Goal: Find specific page/section: Find specific page/section

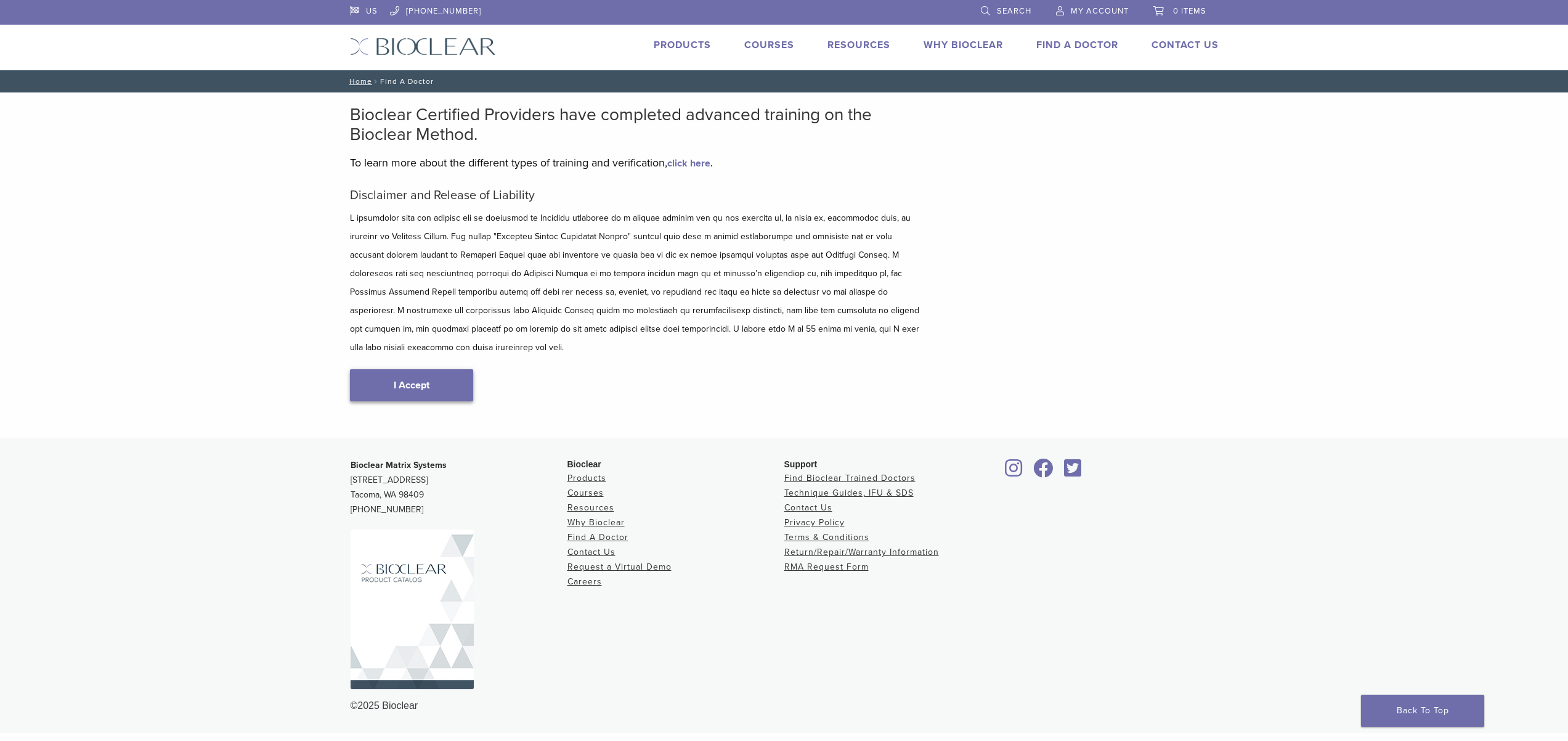
click at [473, 401] on link "I Accept" at bounding box center [412, 384] width 123 height 32
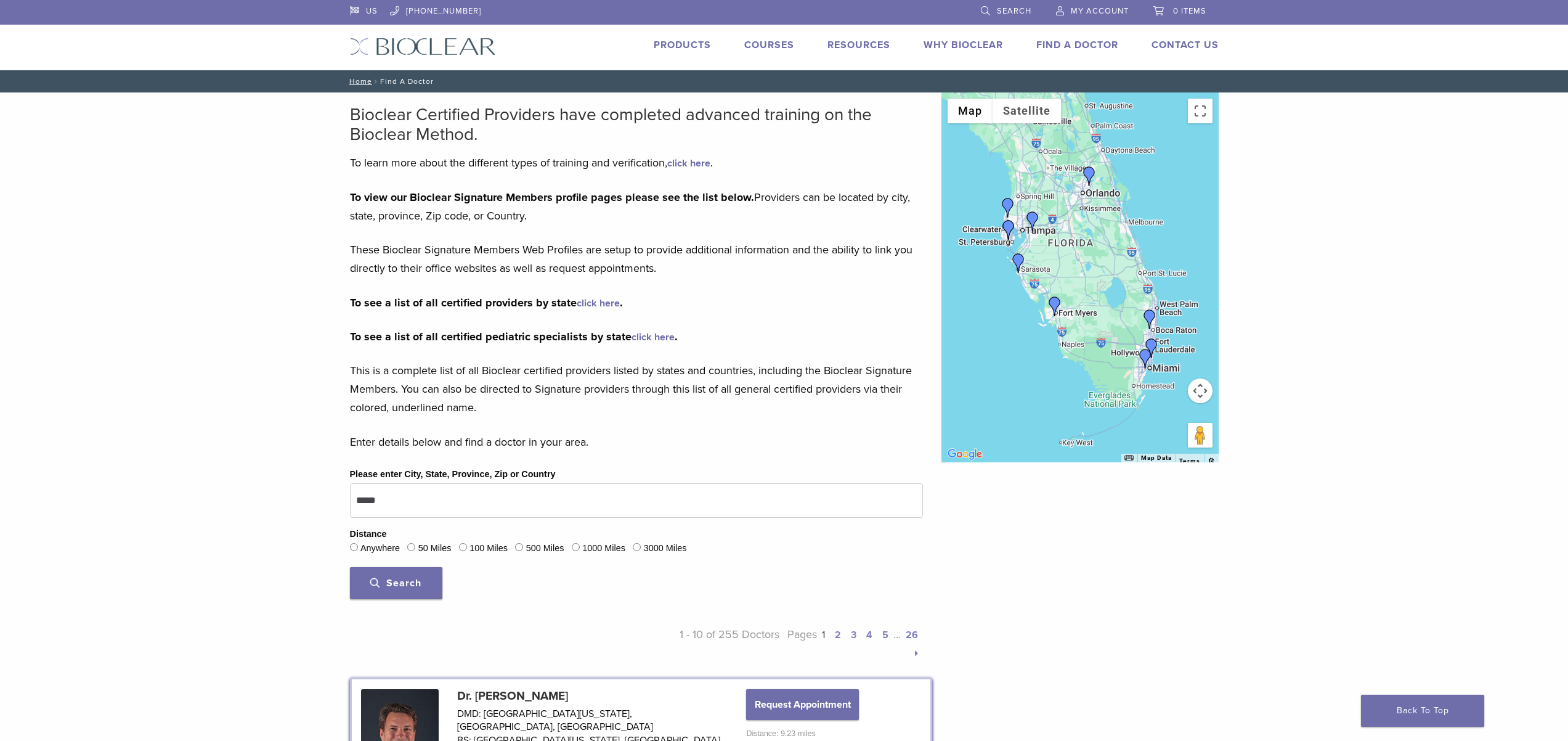
click at [1061, 427] on div at bounding box center [1080, 278] width 278 height 370
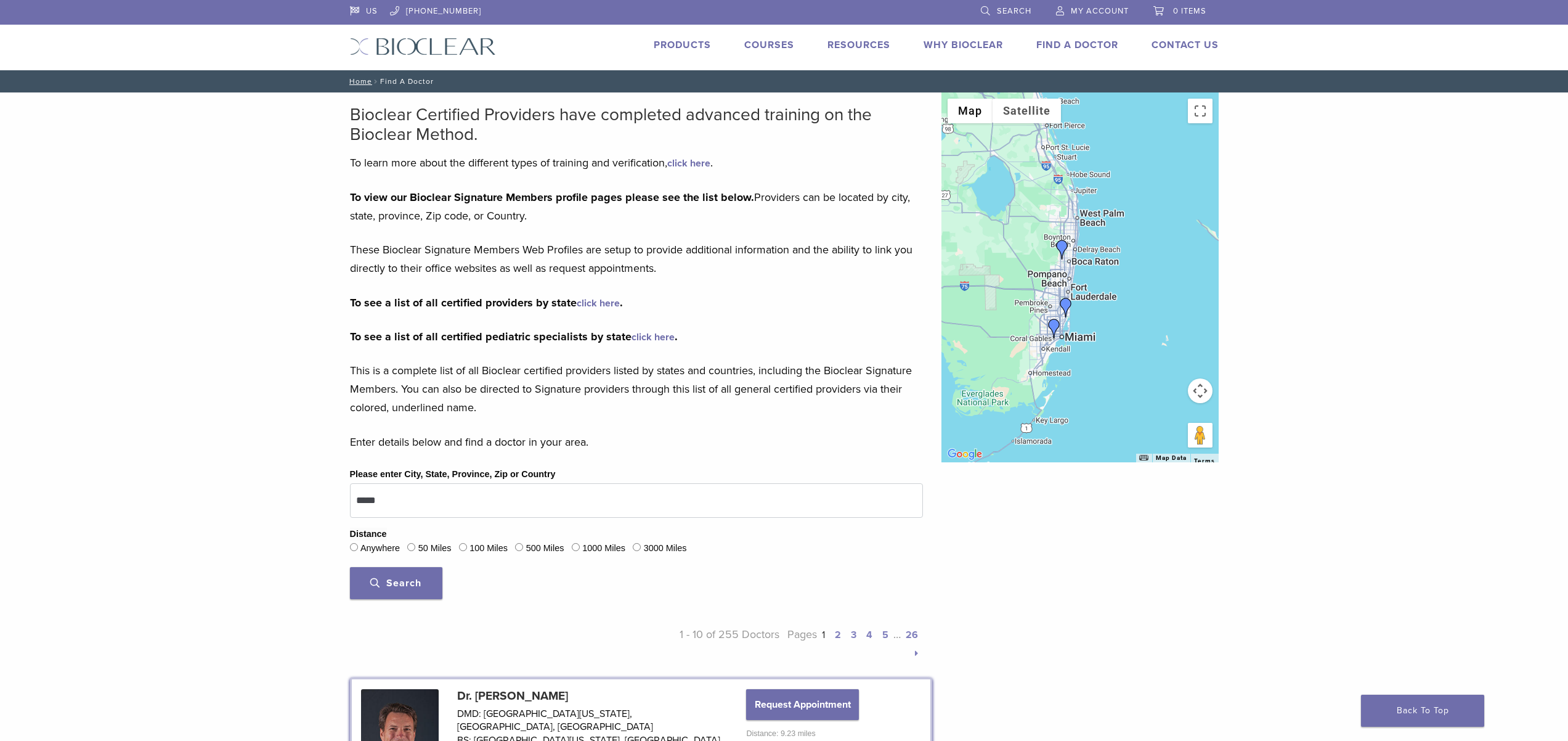
drag, startPoint x: 1064, startPoint y: 344, endPoint x: 950, endPoint y: 366, distance: 116.1
click at [950, 366] on div at bounding box center [1080, 278] width 278 height 370
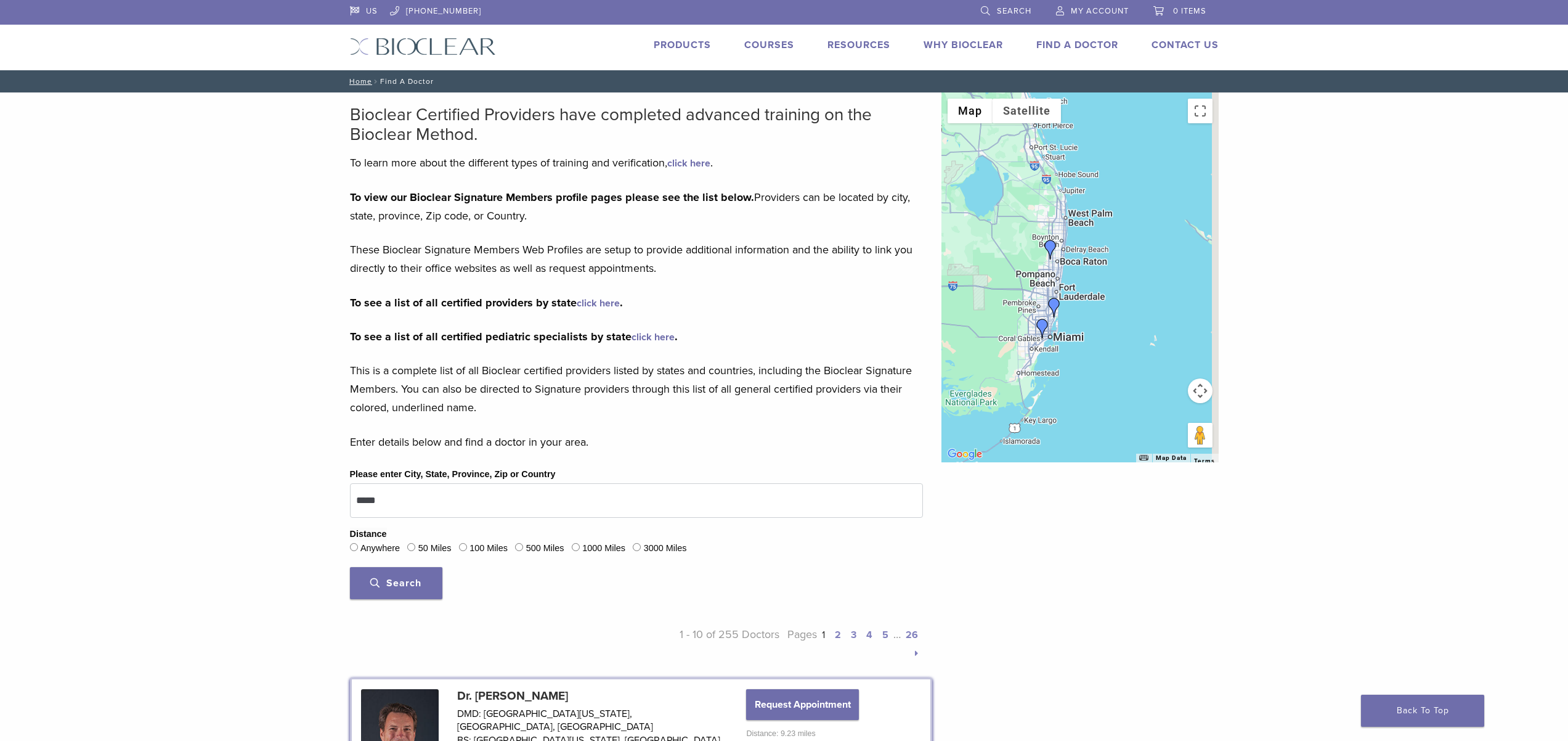
click at [1002, 346] on div at bounding box center [1080, 278] width 278 height 370
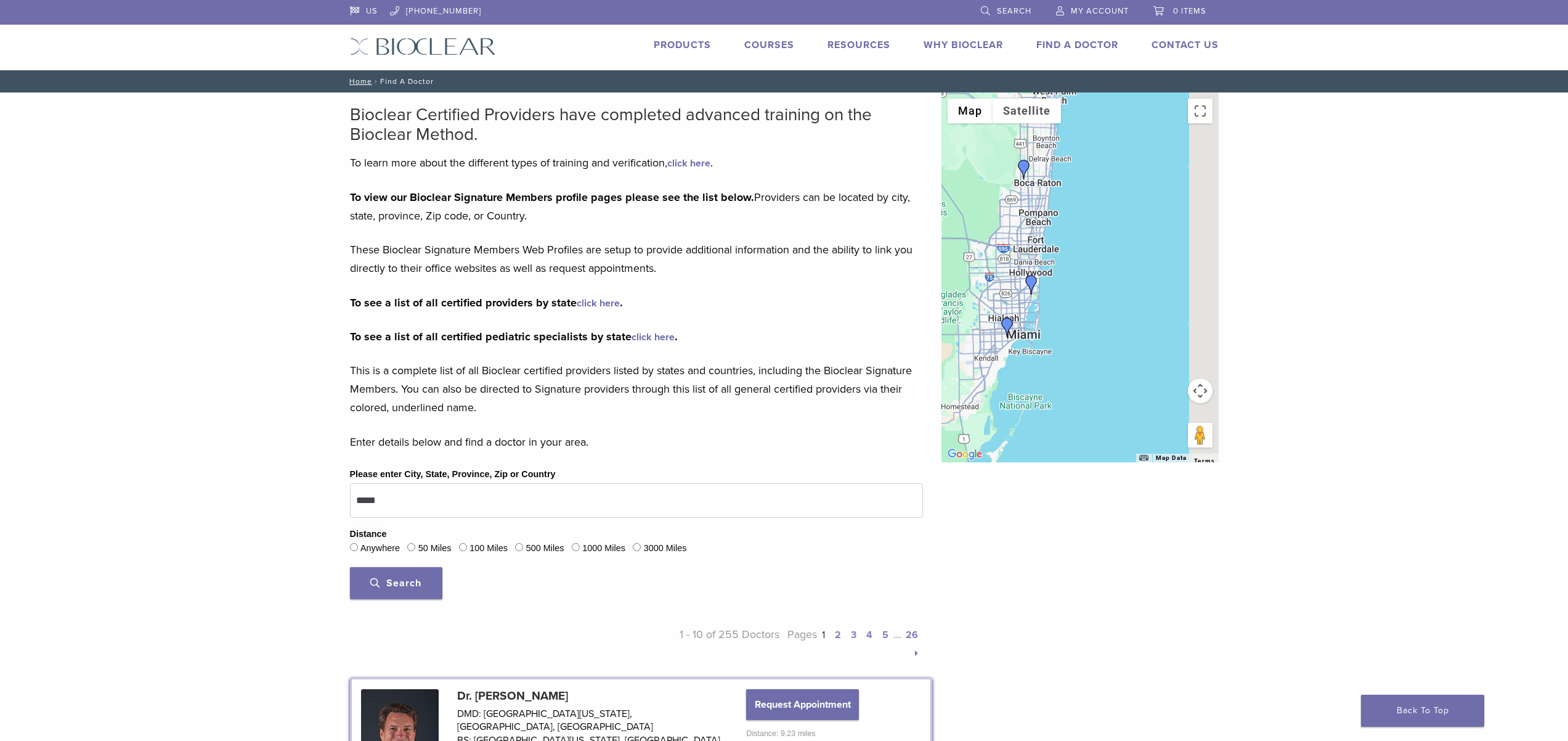
click at [997, 349] on div at bounding box center [1080, 278] width 278 height 370
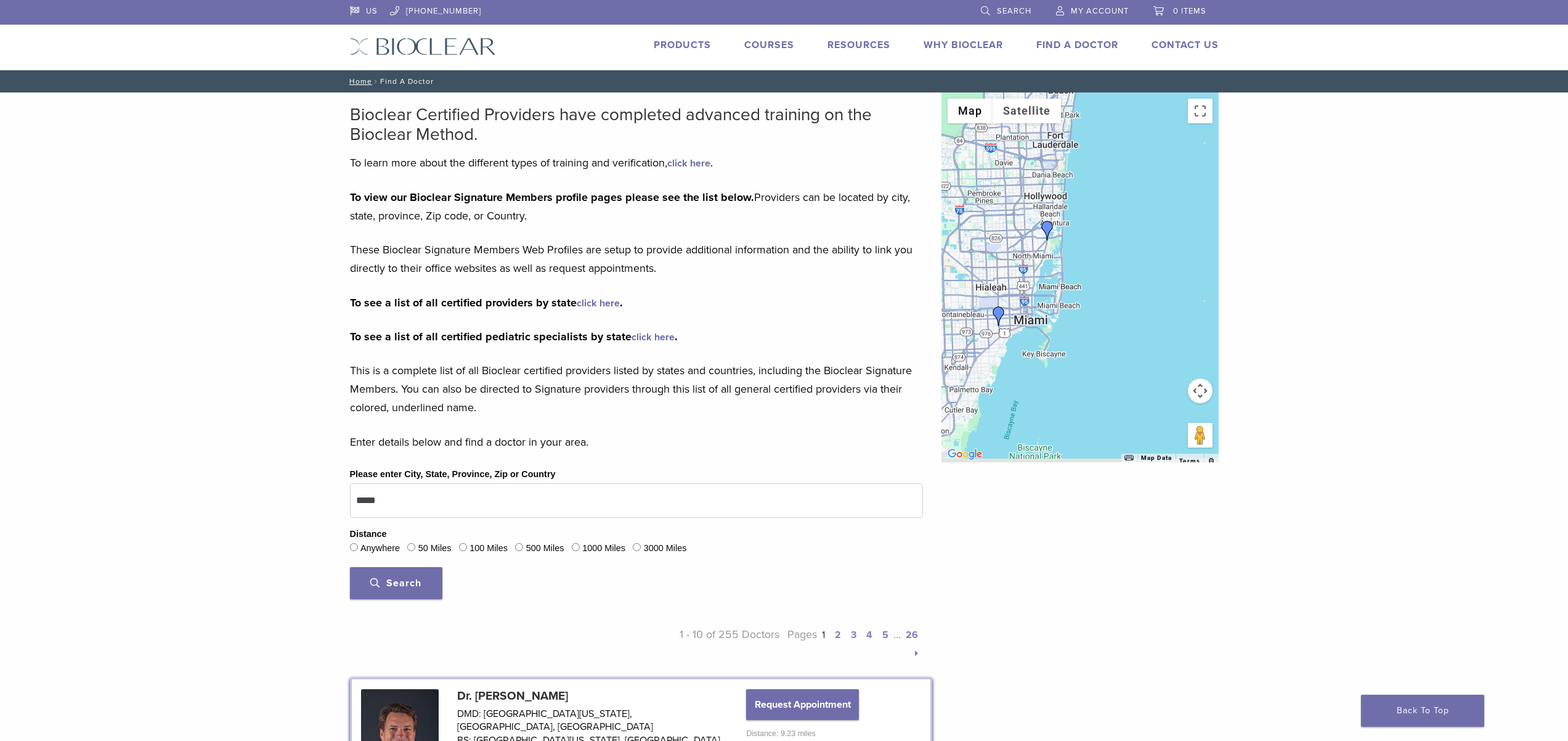
drag, startPoint x: 987, startPoint y: 343, endPoint x: 1092, endPoint y: 331, distance: 105.7
click at [1093, 331] on div at bounding box center [1080, 278] width 278 height 370
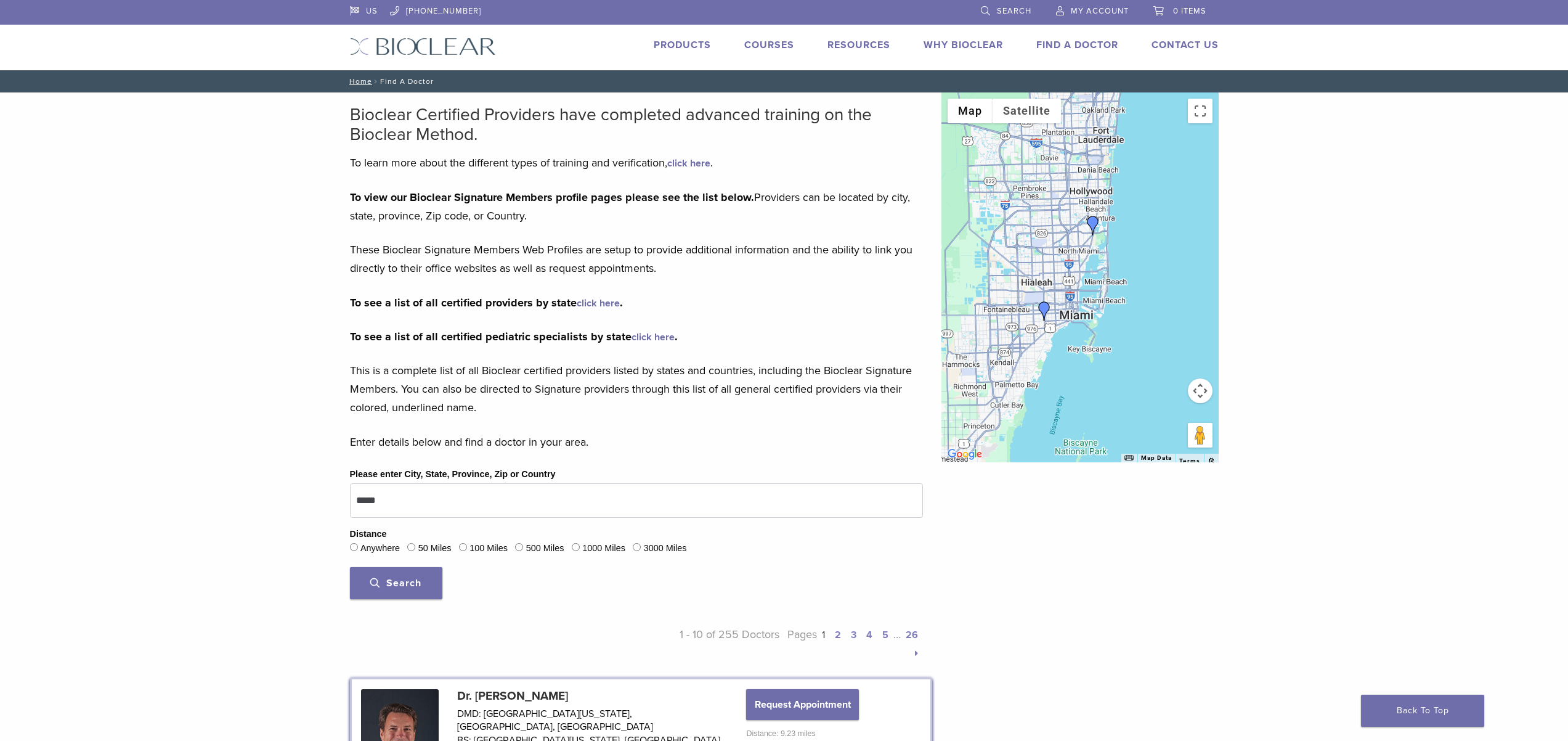
click at [1034, 315] on img "Dr. Lino Suarez" at bounding box center [1044, 311] width 20 height 20
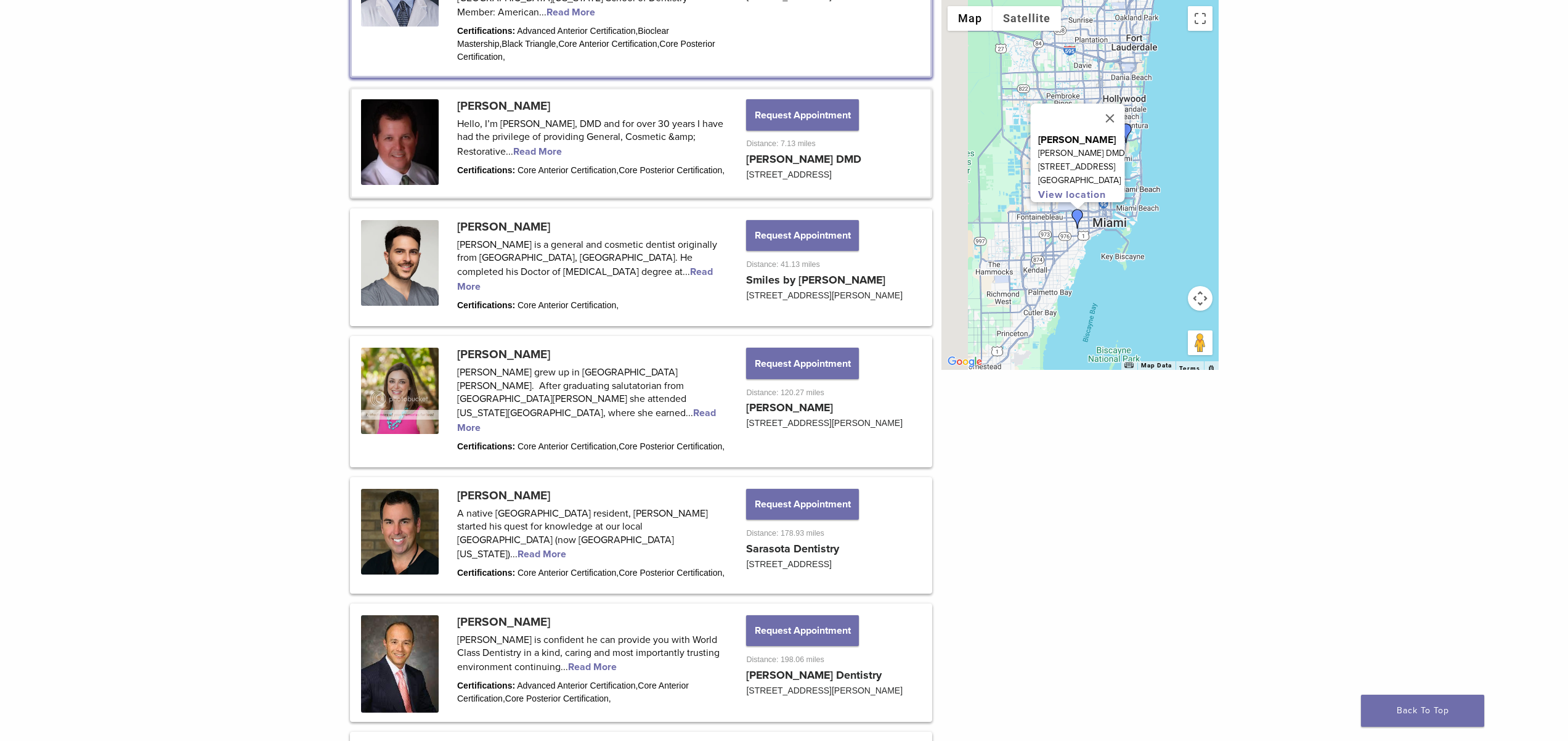
scroll to position [842, 0]
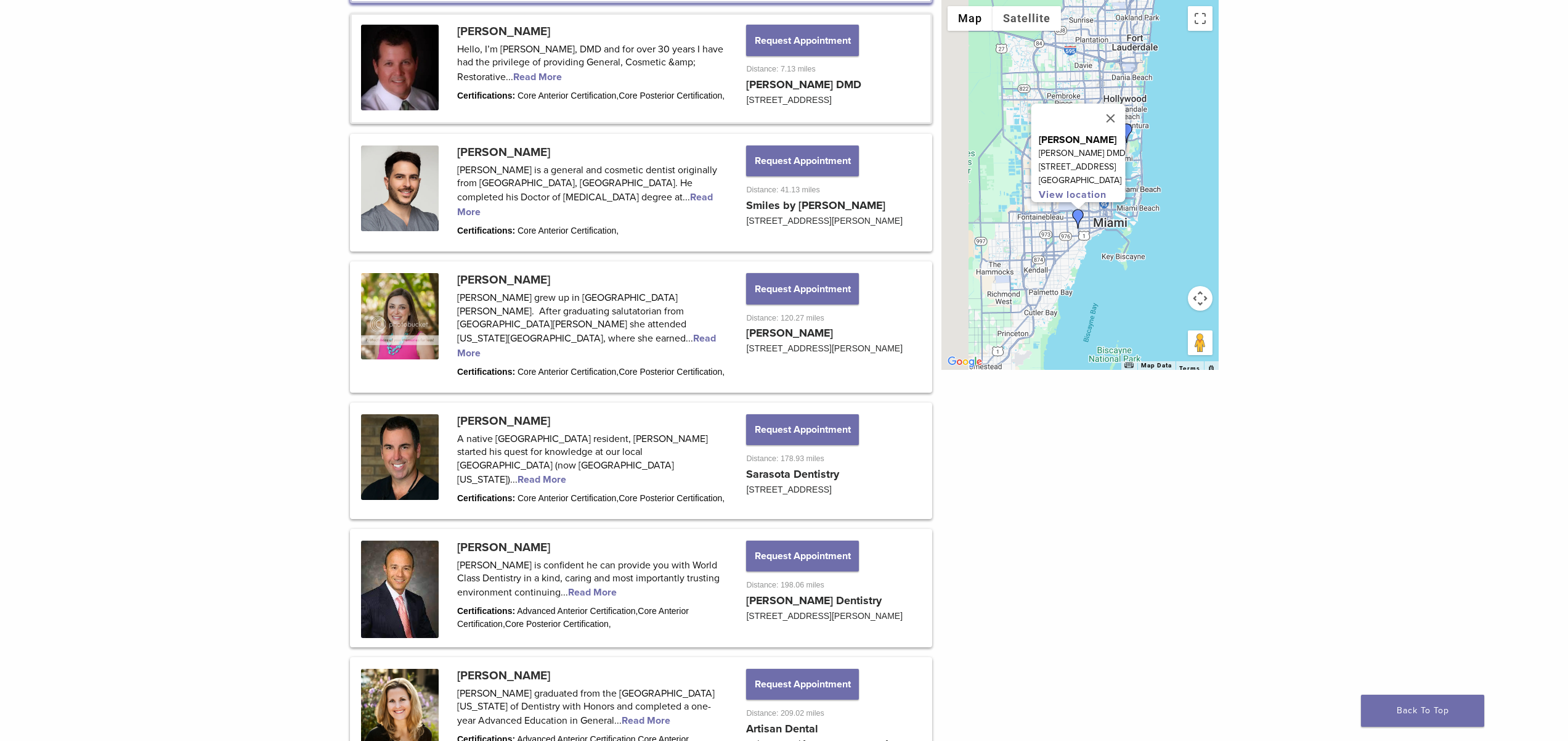
click at [225, 105] on div "Bioclear Certified Providers have completed advanced training on the Bioclear M…" at bounding box center [784, 206] width 1568 height 1912
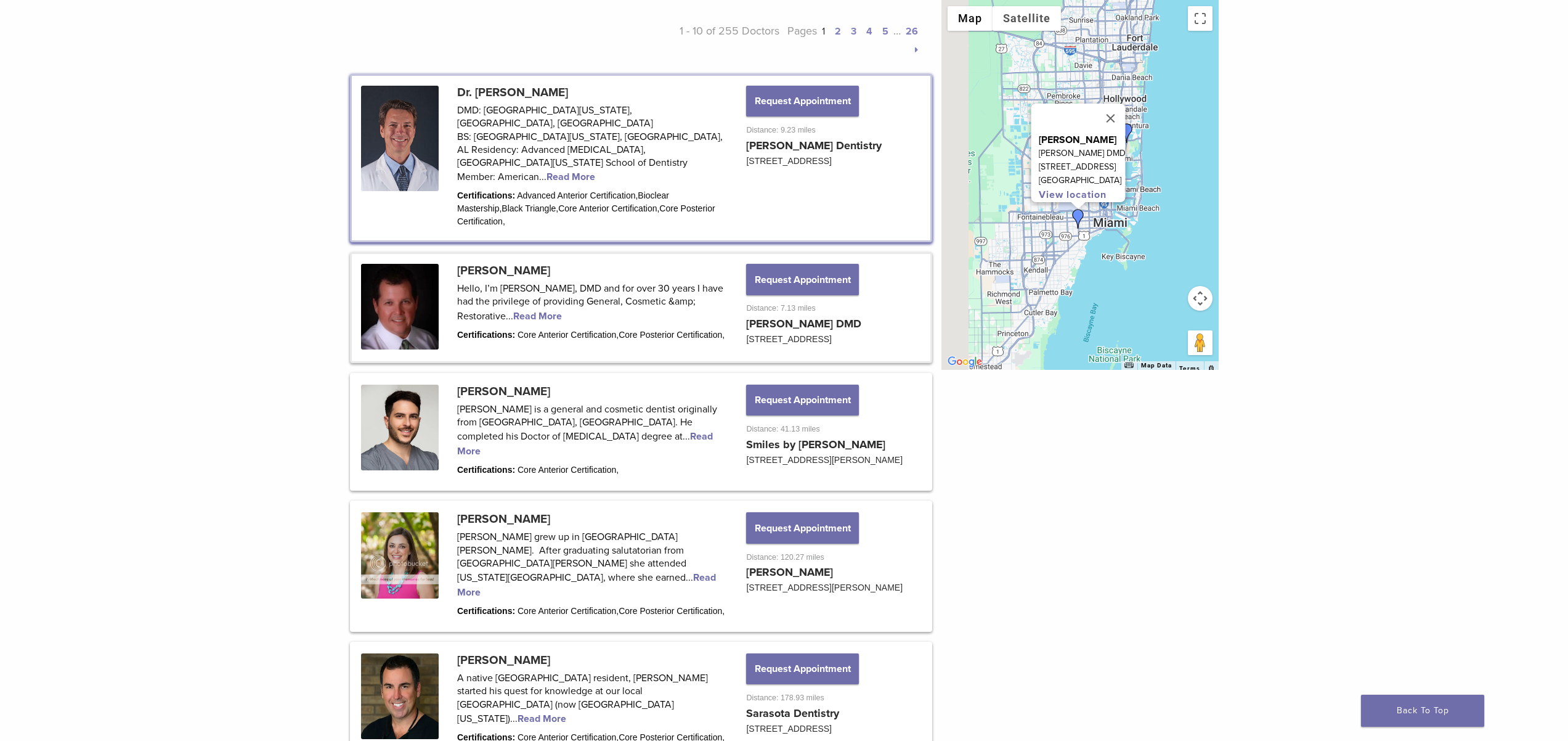
scroll to position [602, 0]
click at [1096, 104] on button "Close" at bounding box center [1110, 118] width 30 height 30
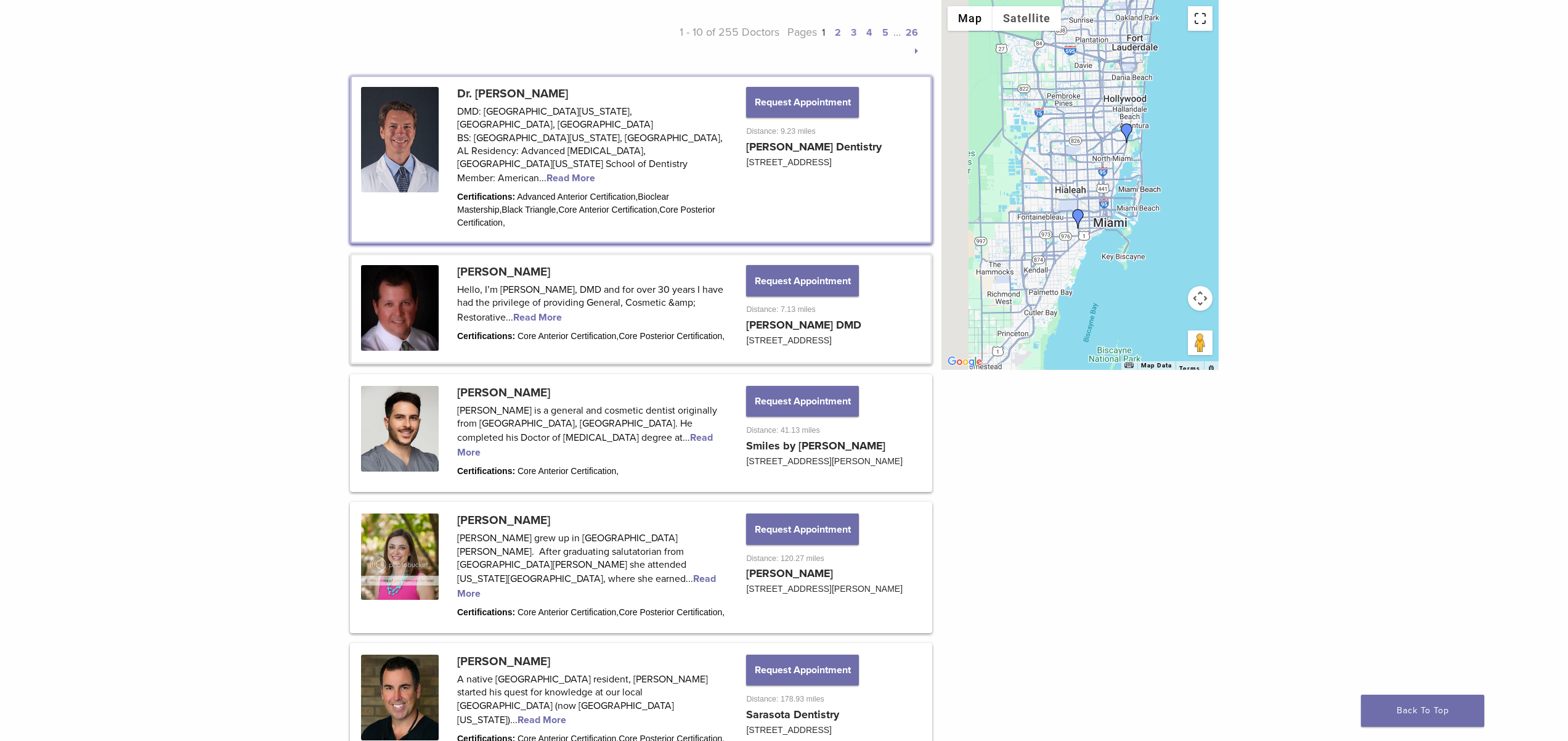
click at [1188, 19] on button "Toggle fullscreen view" at bounding box center [1200, 19] width 25 height 25
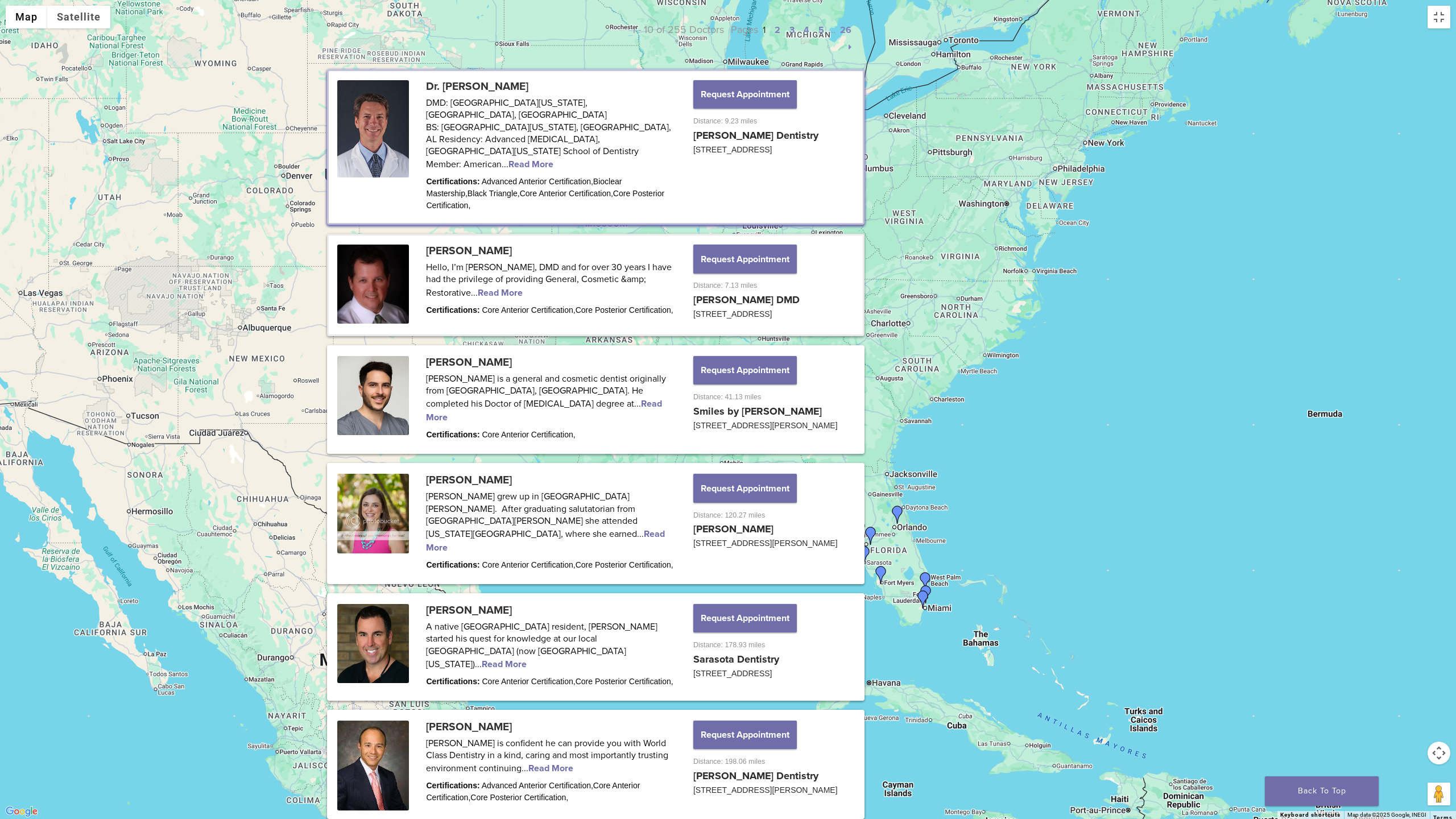
drag, startPoint x: 654, startPoint y: 240, endPoint x: 726, endPoint y: 513, distance: 282.3
click at [726, 513] on div at bounding box center [728, 410] width 1456 height 819
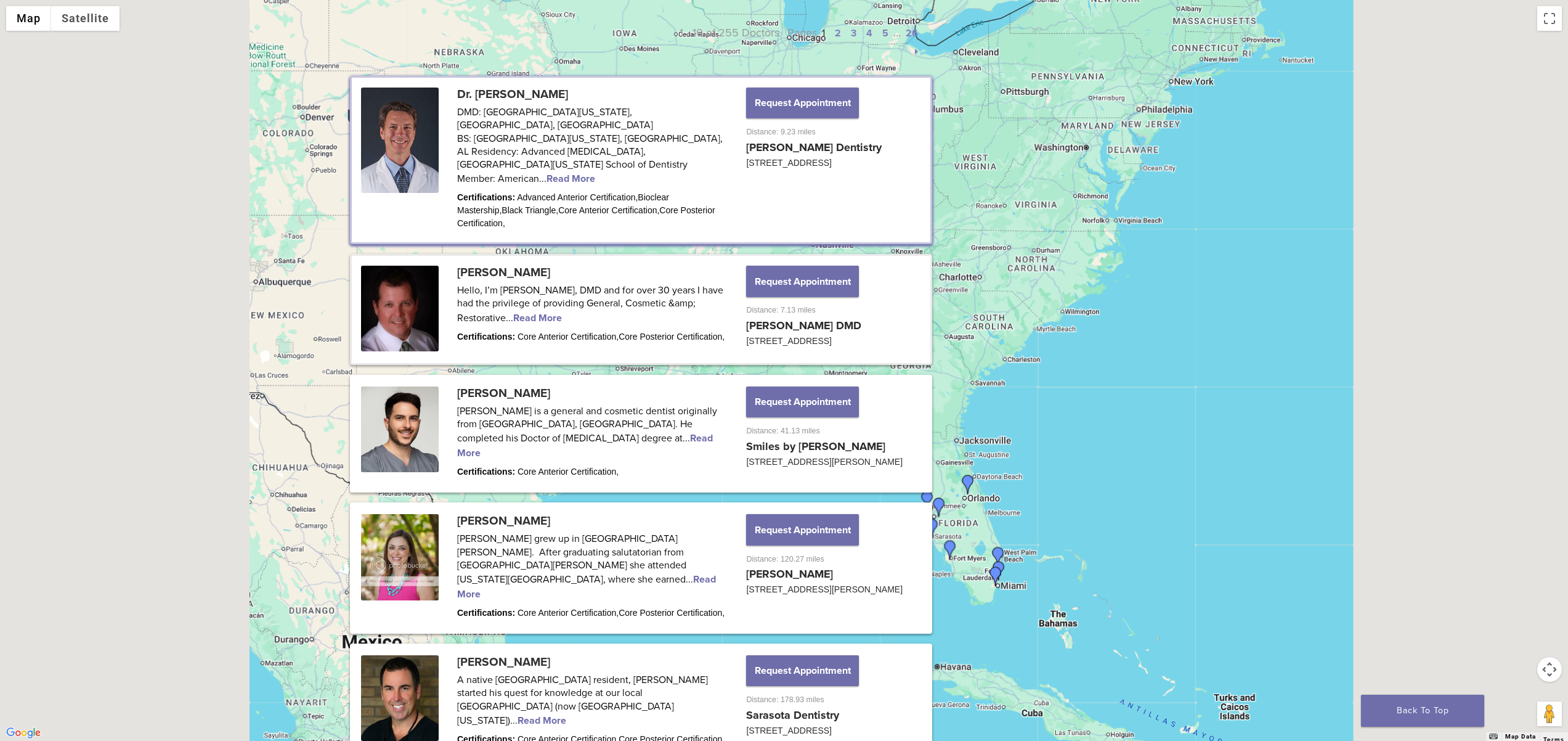
scroll to position [0, 0]
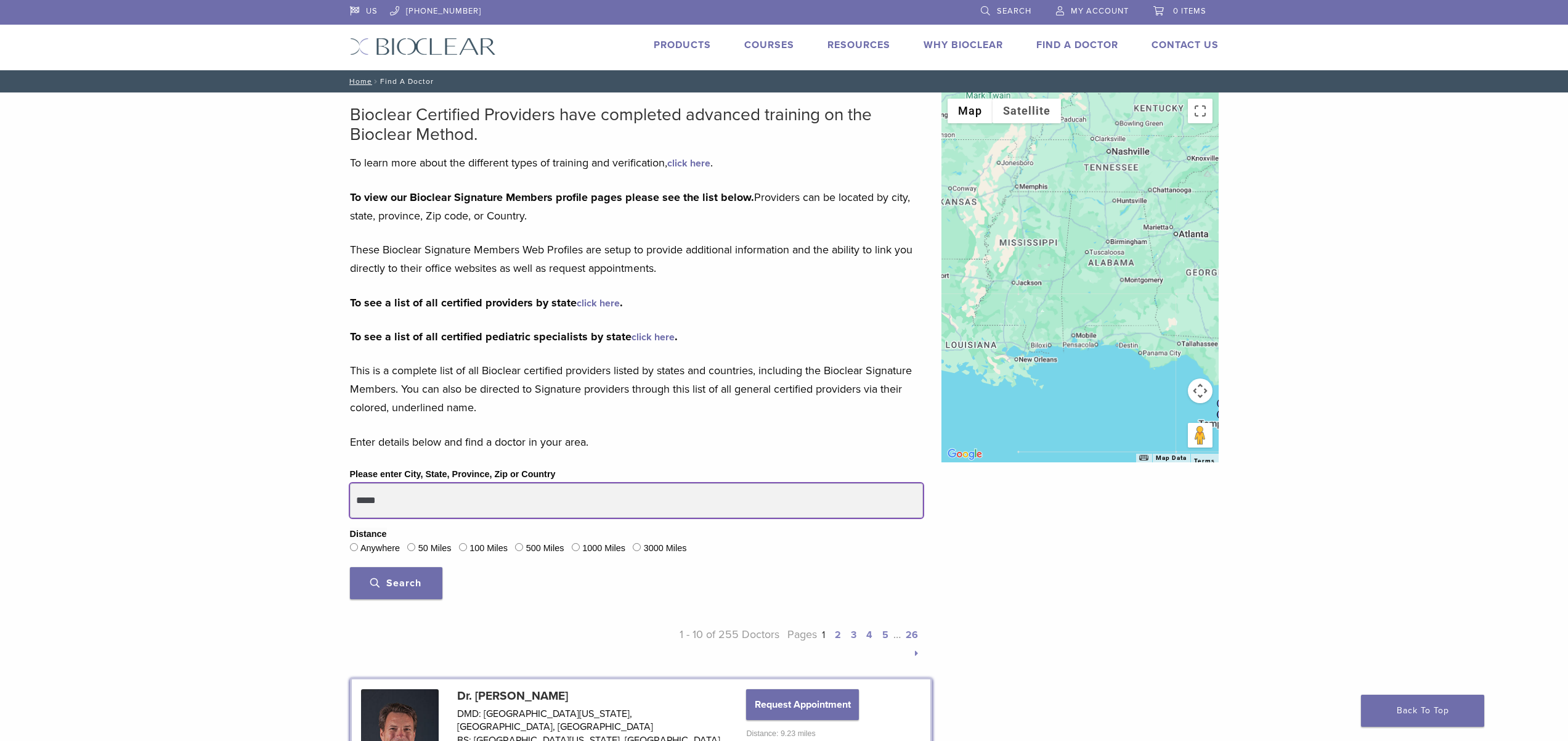
drag, startPoint x: 540, startPoint y: 478, endPoint x: 406, endPoint y: 485, distance: 134.2
type input "********"
click at [350, 567] on button "Search" at bounding box center [396, 582] width 93 height 32
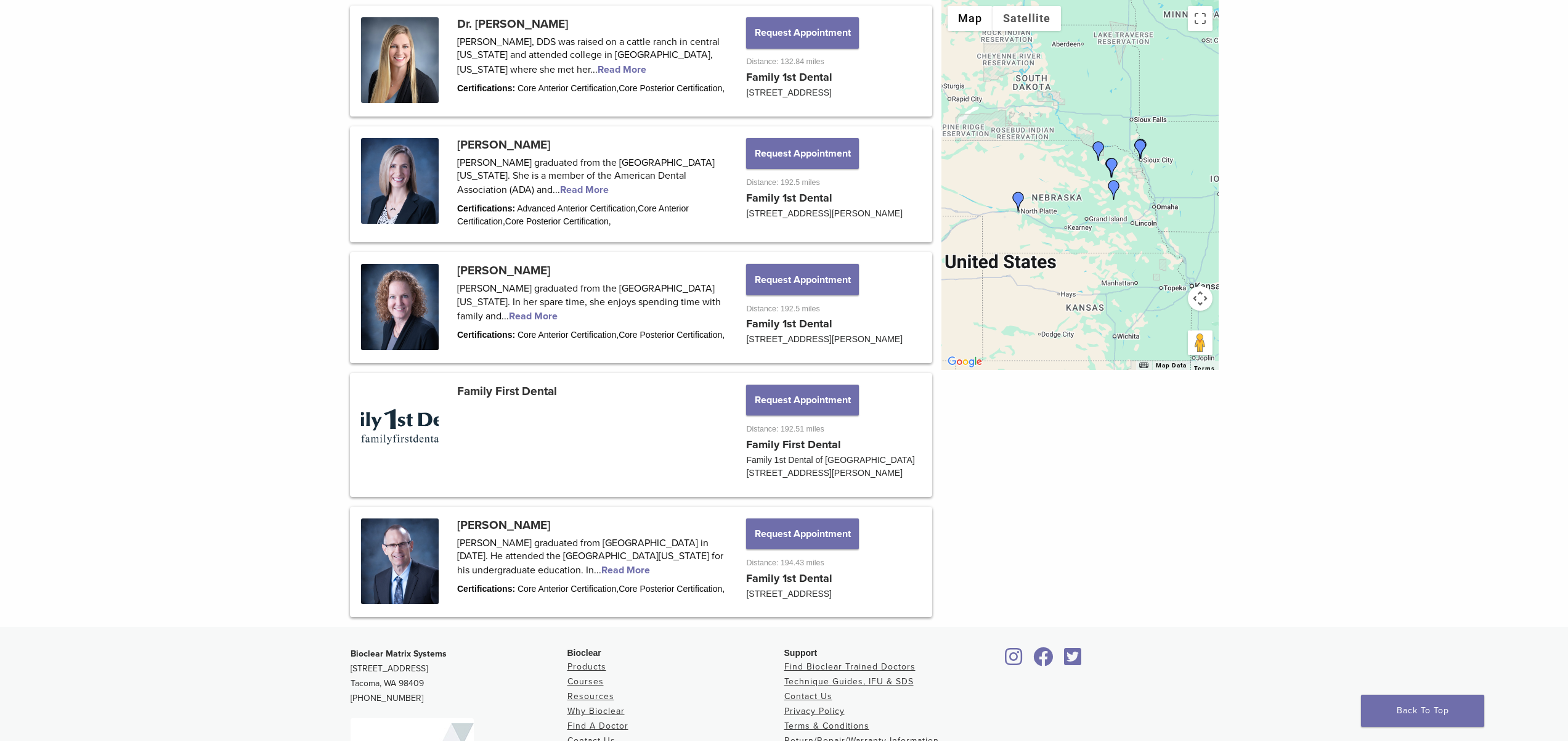
scroll to position [1305, 0]
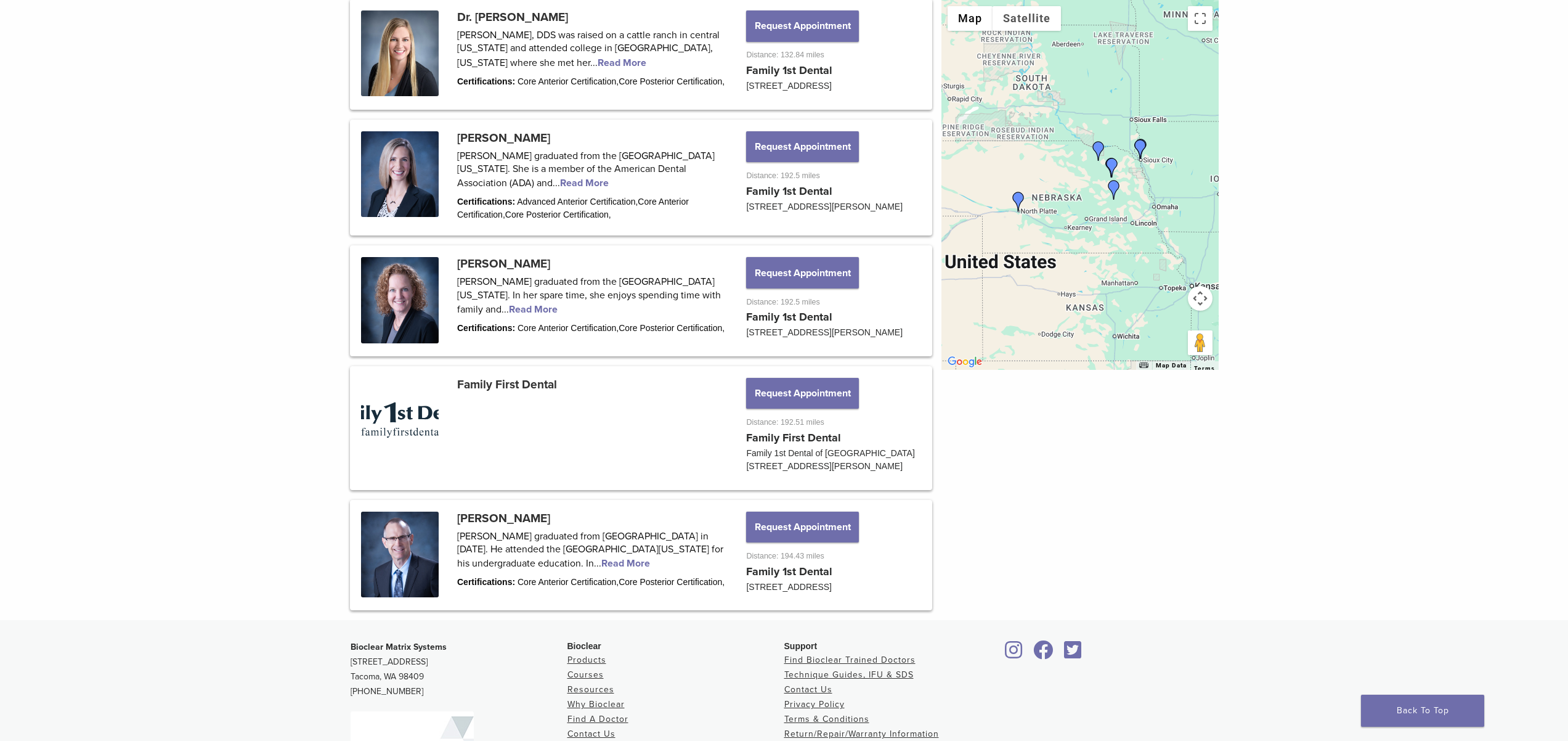
click at [1042, 228] on div at bounding box center [1080, 185] width 278 height 370
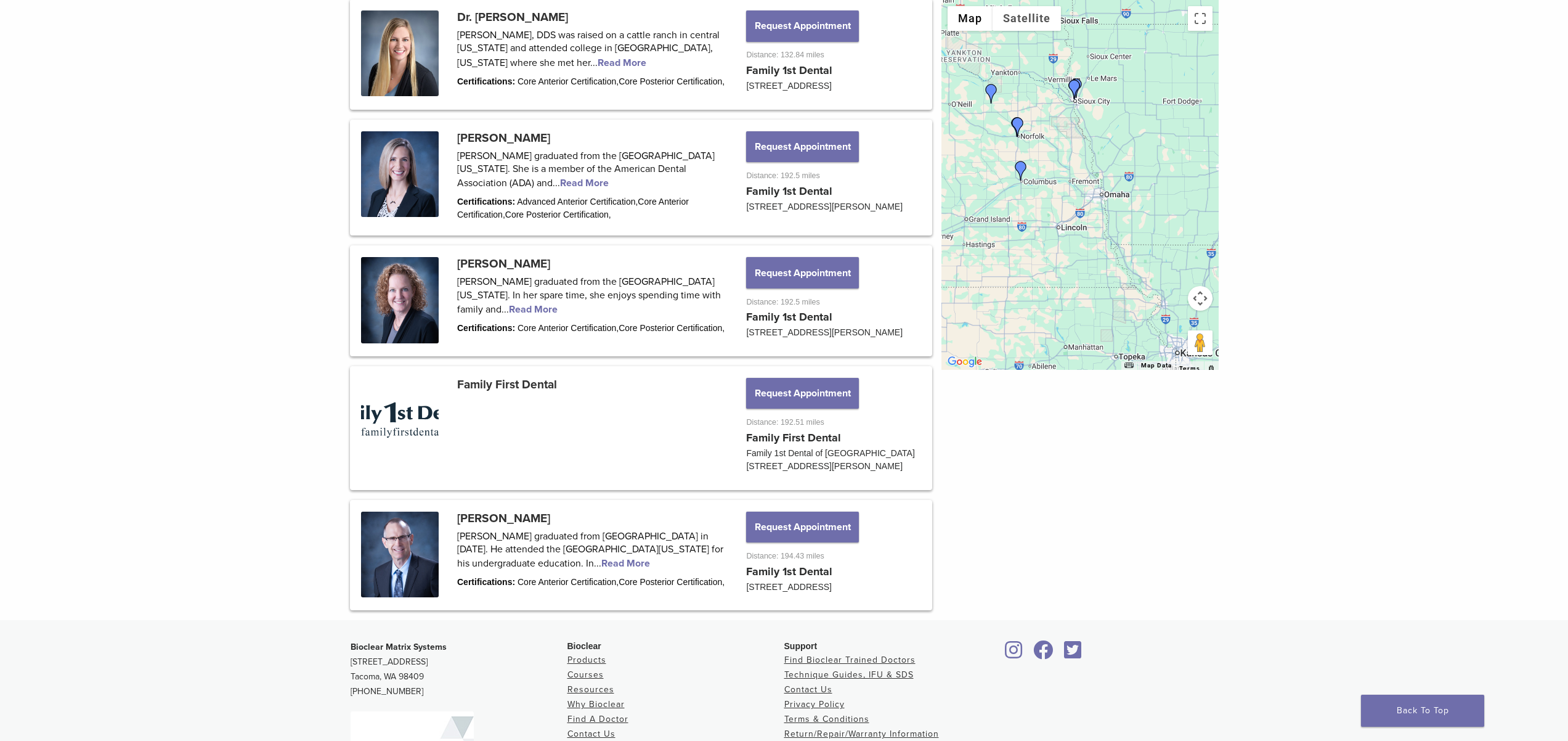
drag, startPoint x: 1049, startPoint y: 226, endPoint x: 958, endPoint y: 237, distance: 91.7
click at [958, 237] on div at bounding box center [1080, 185] width 278 height 370
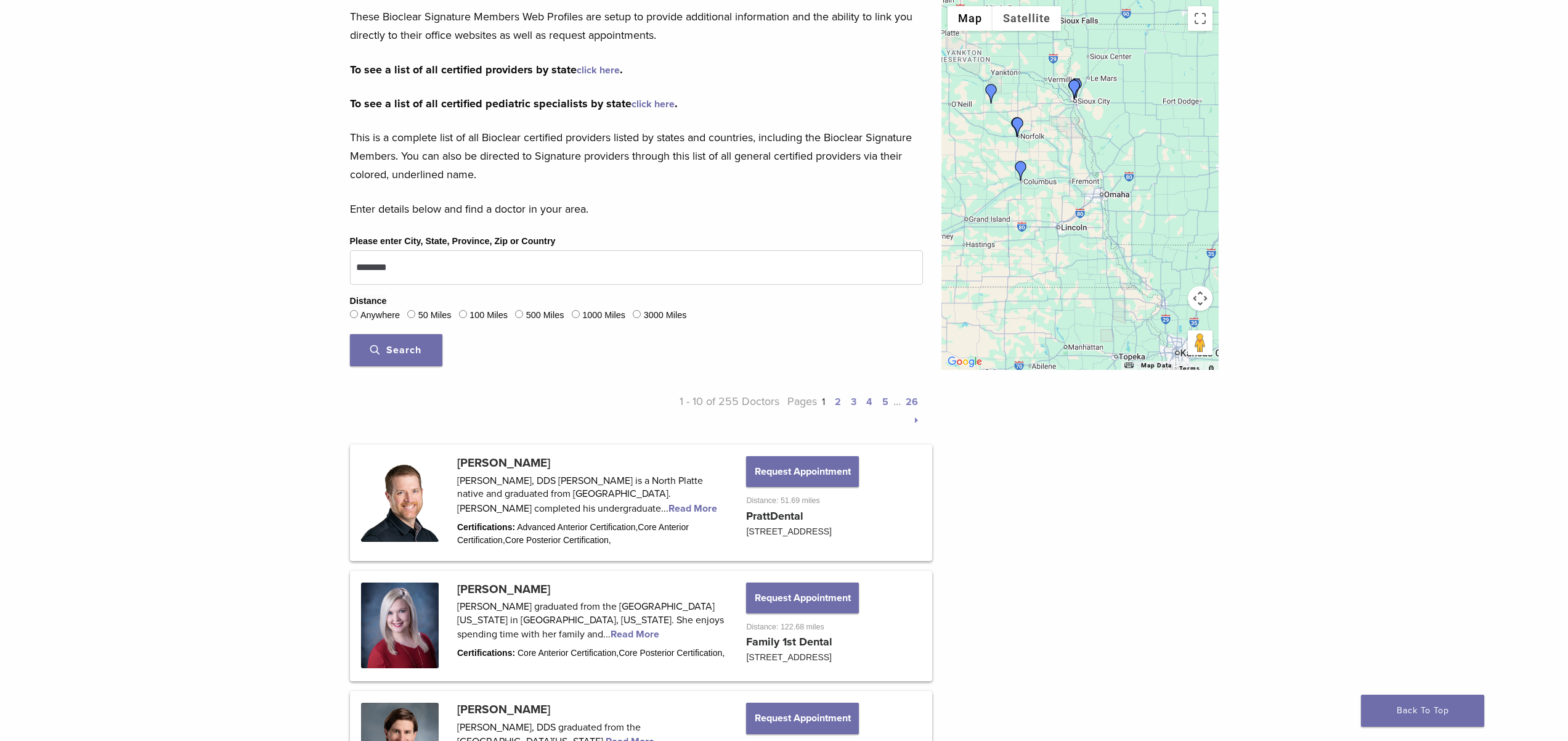
scroll to position [206, 0]
